Goal: Task Accomplishment & Management: Manage account settings

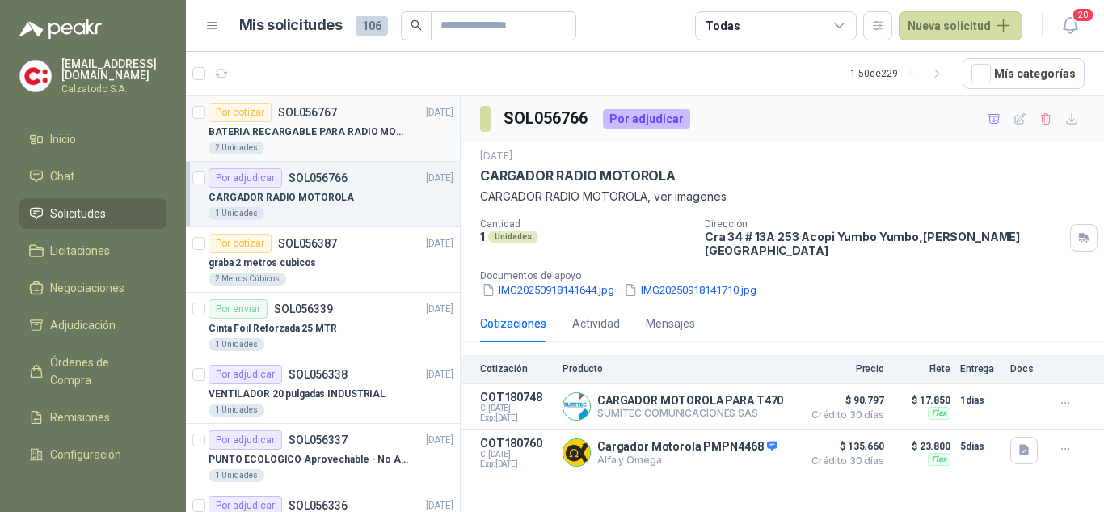
click at [288, 127] on p "BATERIA RECARGABLE PARA RADIO MOTOROLA" at bounding box center [309, 131] width 201 height 15
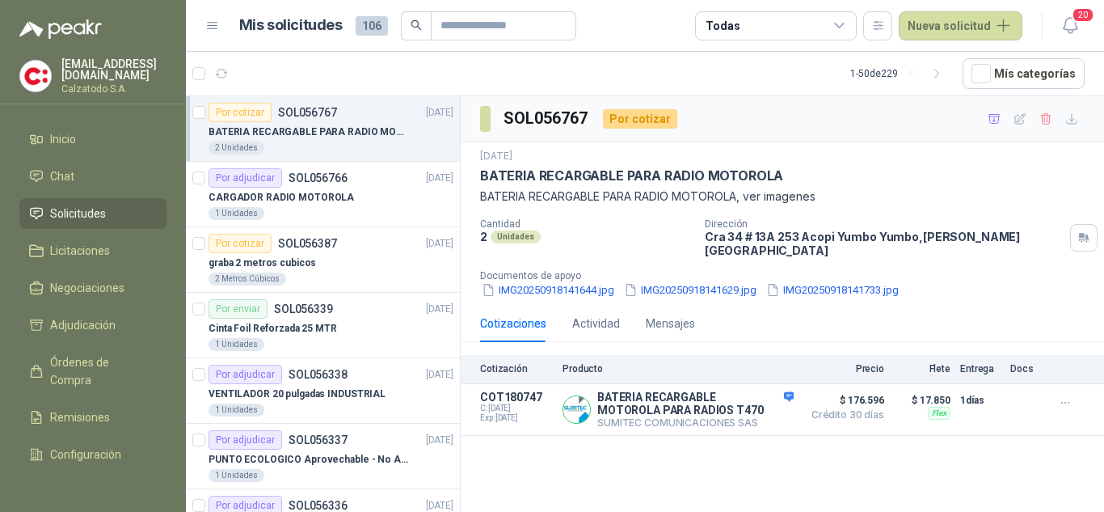
click at [292, 124] on p "BATERIA RECARGABLE PARA RADIO MOTOROLA" at bounding box center [309, 131] width 201 height 15
click at [284, 203] on p "CARGADOR RADIO MOTOROLA" at bounding box center [281, 197] width 145 height 15
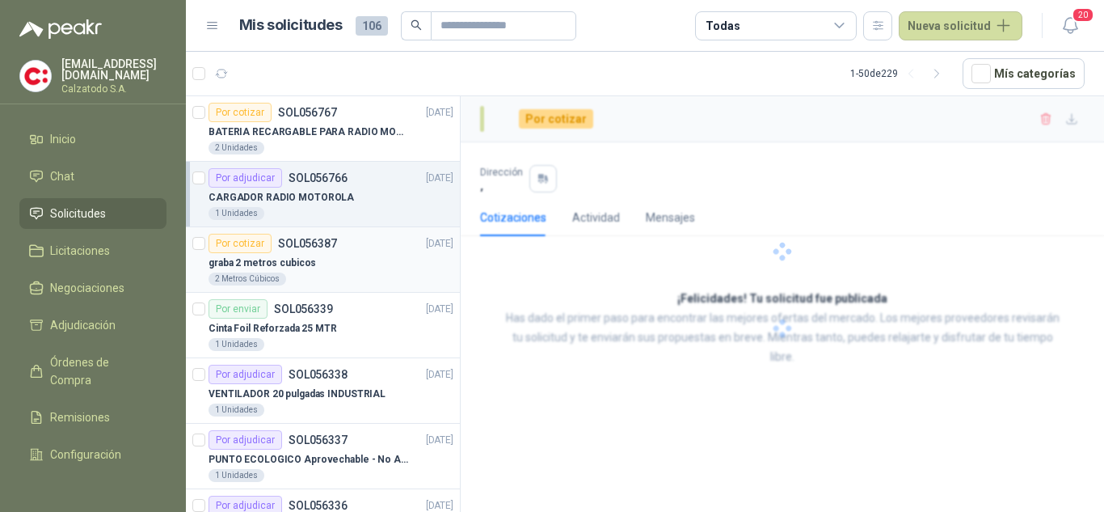
click at [297, 253] on div "graba 2 metros cubicos" at bounding box center [331, 262] width 245 height 19
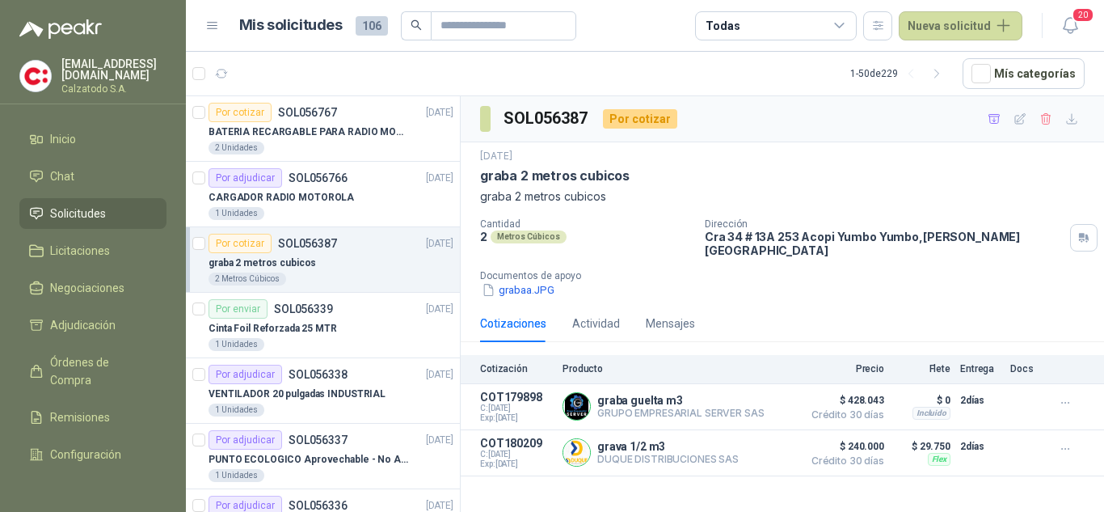
click at [271, 259] on p "graba 2 metros cubicos" at bounding box center [262, 262] width 107 height 15
click at [286, 310] on p "SOL056339" at bounding box center [303, 308] width 59 height 11
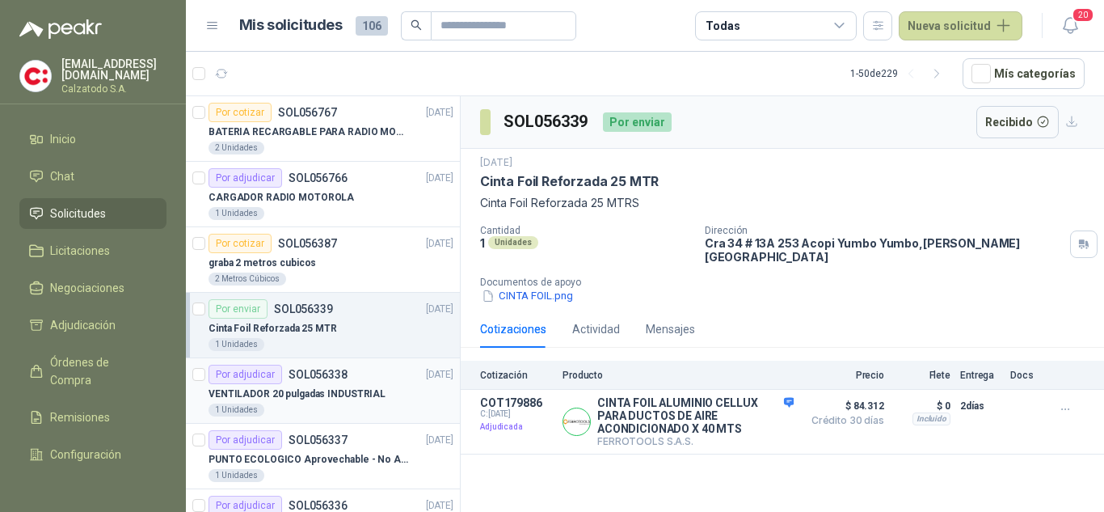
click at [326, 379] on p "SOL056338" at bounding box center [318, 374] width 59 height 11
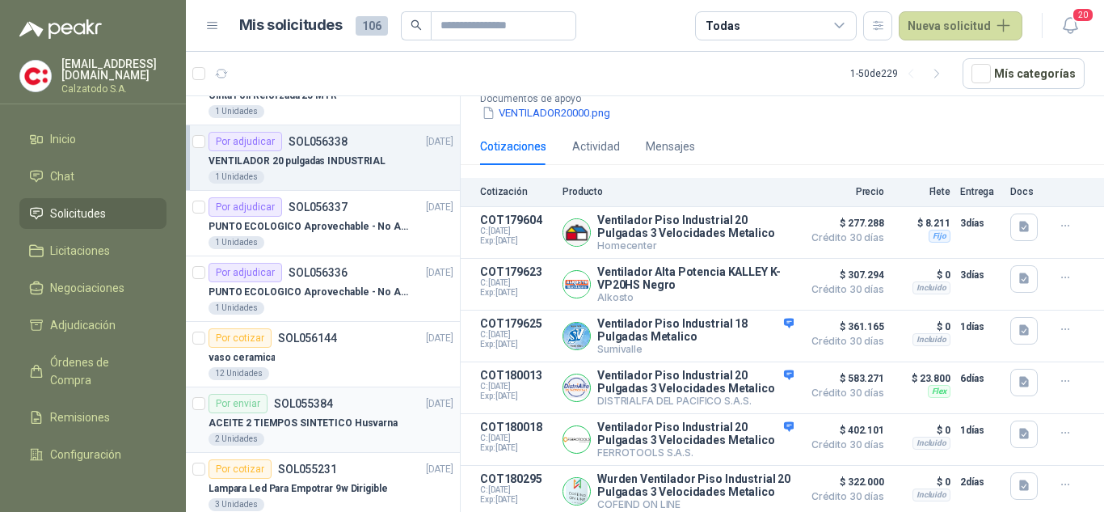
scroll to position [242, 0]
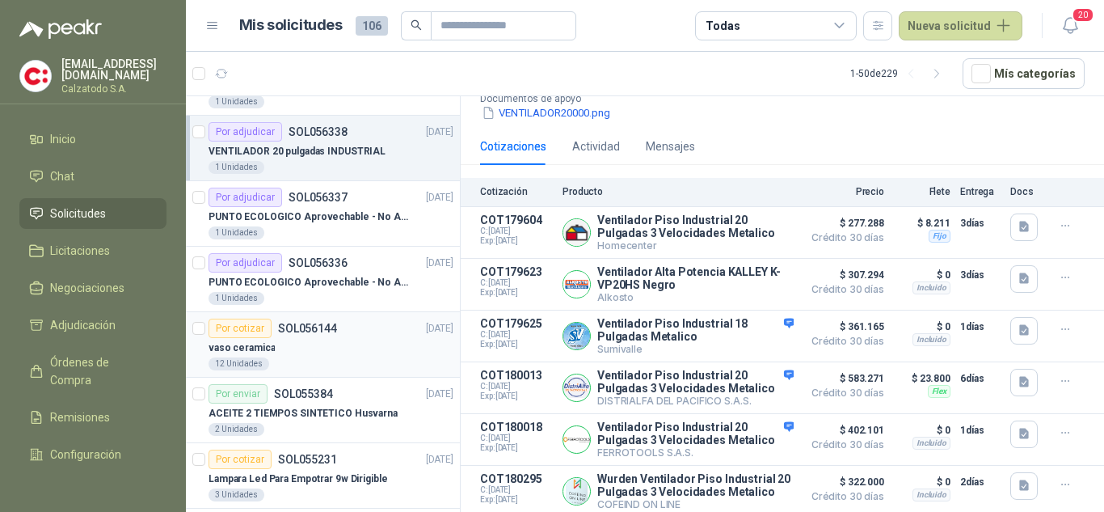
click at [276, 339] on div "vaso ceramica" at bounding box center [331, 347] width 245 height 19
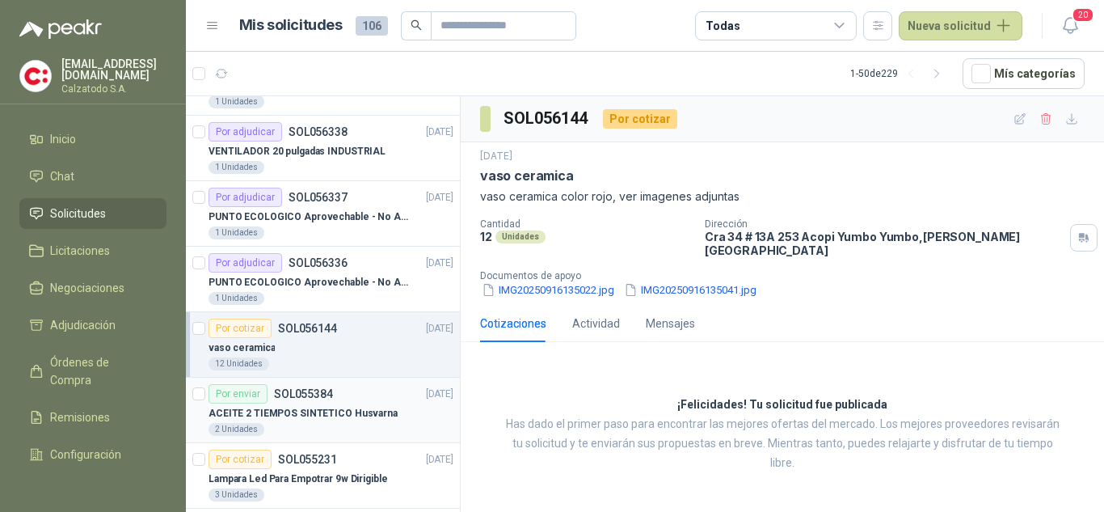
click at [299, 396] on p "SOL055384" at bounding box center [303, 393] width 59 height 11
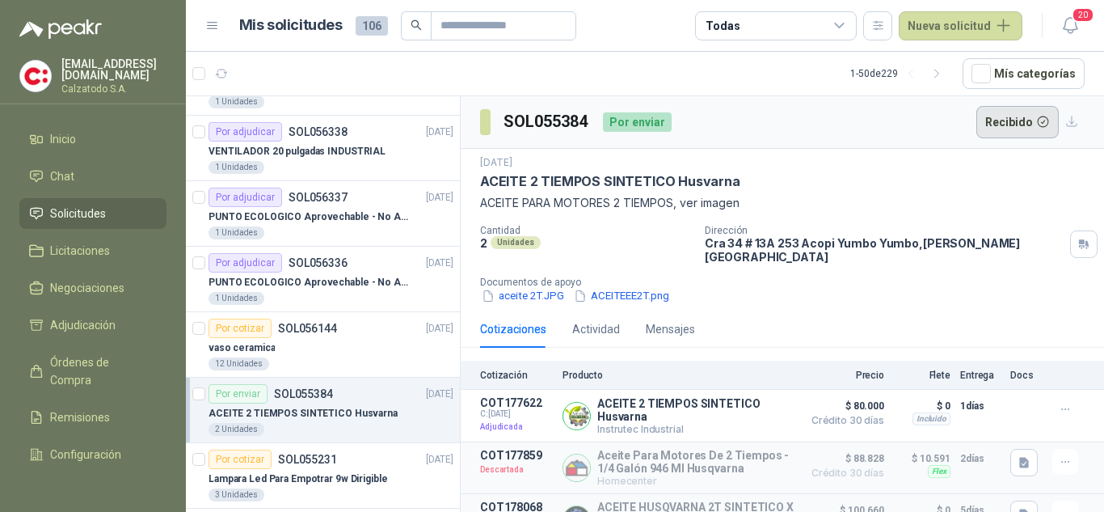
click at [1002, 128] on button "Recibido" at bounding box center [1017, 122] width 83 height 32
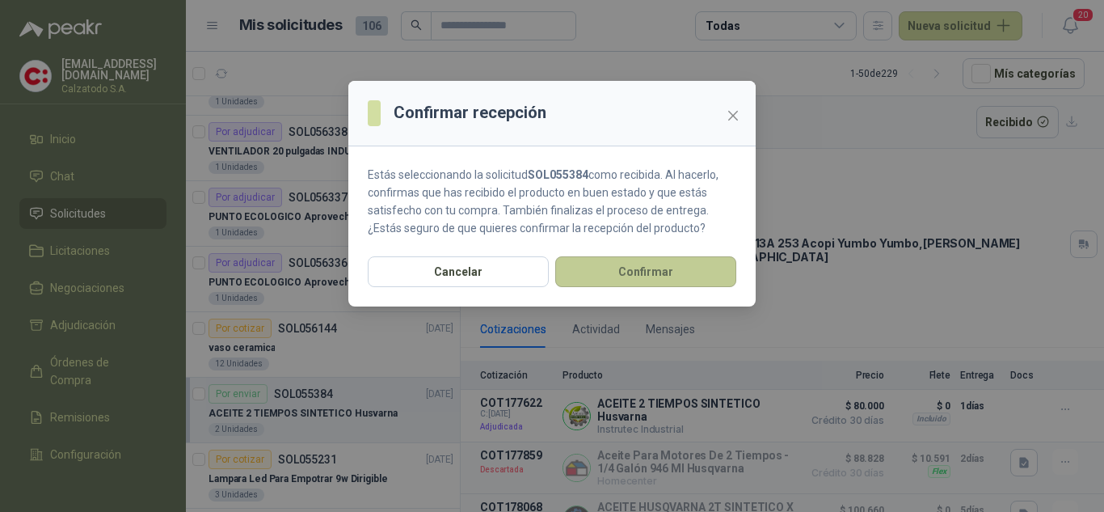
click at [662, 263] on button "Confirmar" at bounding box center [645, 271] width 181 height 31
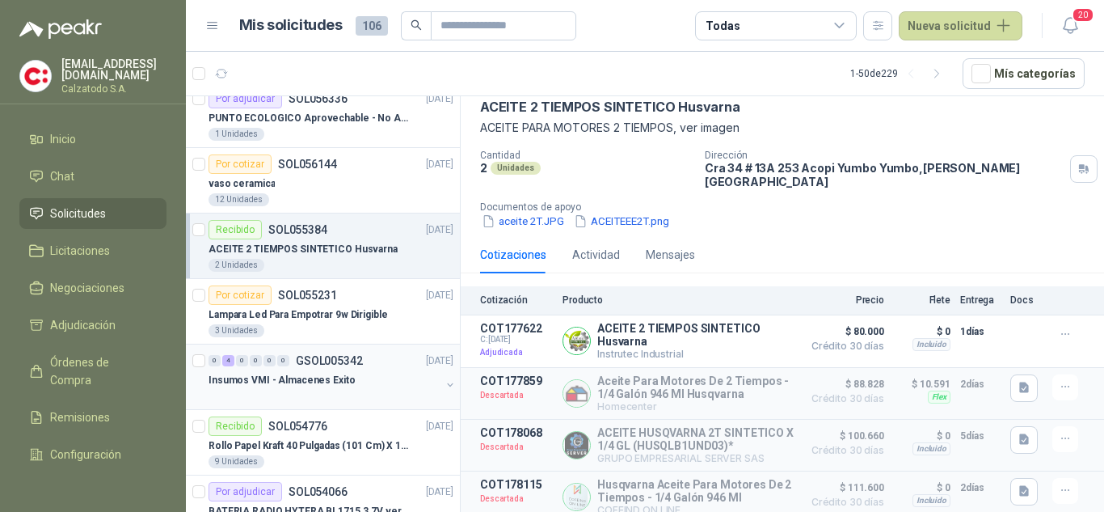
scroll to position [566, 0]
